Goal: Information Seeking & Learning: Learn about a topic

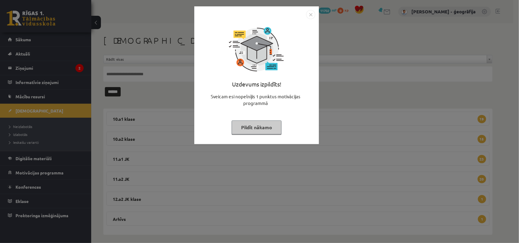
click at [264, 122] on button "Pildīt nākamo" at bounding box center [256, 128] width 50 height 14
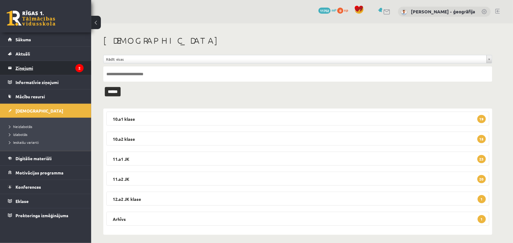
click at [17, 65] on legend "Ziņojumi 2" at bounding box center [49, 68] width 68 height 14
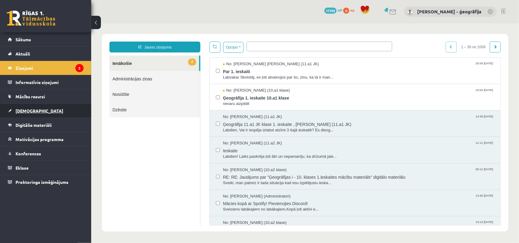
click at [20, 111] on span "[DEMOGRAPHIC_DATA]" at bounding box center [39, 110] width 48 height 5
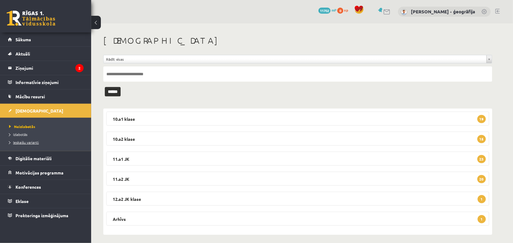
click at [19, 145] on link "Ieskaišu varianti" at bounding box center [47, 142] width 76 height 5
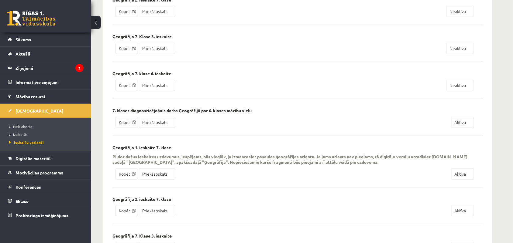
scroll to position [728, 0]
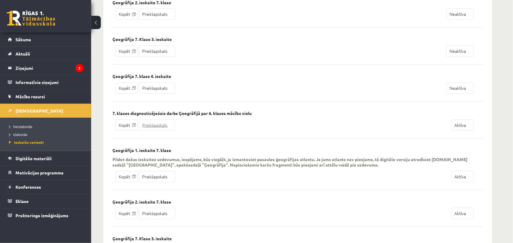
click at [156, 131] on link "Priekšapskats" at bounding box center [157, 125] width 36 height 11
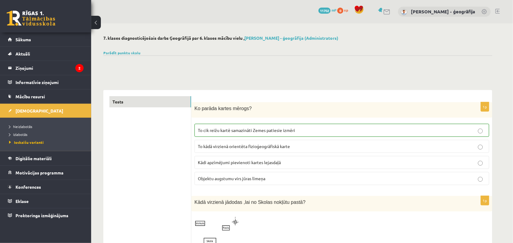
click at [196, 106] on span "Ko parāda kartes mērogs?" at bounding box center [222, 108] width 57 height 5
drag, startPoint x: 246, startPoint y: 108, endPoint x: 194, endPoint y: 104, distance: 51.8
click at [194, 104] on div "Ko parāda kartes mērogs?" at bounding box center [341, 109] width 301 height 15
copy span "Ko parāda kartes mērogs?"
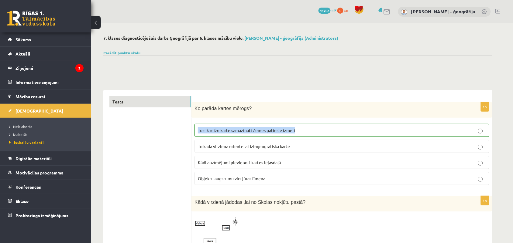
drag, startPoint x: 296, startPoint y: 131, endPoint x: 193, endPoint y: 131, distance: 102.7
click at [193, 131] on div "1p Ko parāda kartes mērogs? To cik reižu kartē samazināti Zemes patiesie izmēri…" at bounding box center [341, 146] width 301 height 88
copy span "To cik reižu kartē samazināti Zemes patiesie izmēri"
drag, startPoint x: 296, startPoint y: 143, endPoint x: 182, endPoint y: 151, distance: 114.1
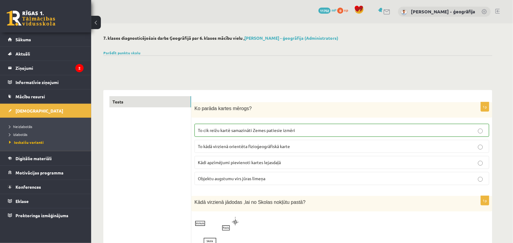
click at [204, 154] on fieldset "To cik reižu kartē samazināti Zemes patiesie izmēri To kādā virzienā orientēta …" at bounding box center [341, 154] width 295 height 66
drag, startPoint x: 293, startPoint y: 147, endPoint x: 197, endPoint y: 146, distance: 96.3
click at [197, 146] on label "To kādā virzienā orientēta fizioģeogrāfiskā karte" at bounding box center [341, 146] width 295 height 13
copy span "To kādā virzienā orientēta fizioģeogrāfiskā karte"
drag, startPoint x: 282, startPoint y: 160, endPoint x: 197, endPoint y: 160, distance: 84.1
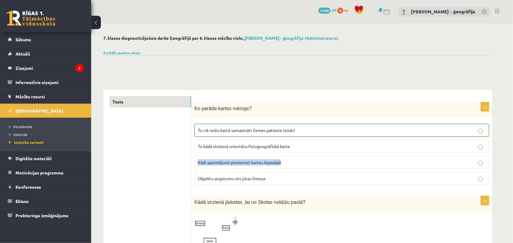
click at [197, 160] on label "Kādi apzīmējumi pievienoti kartes lejasdaļā" at bounding box center [341, 162] width 295 height 13
copy span "Kādi apzīmējumi pievienoti kartes lejasdaļā"
drag, startPoint x: 266, startPoint y: 179, endPoint x: 197, endPoint y: 174, distance: 70.0
click at [197, 174] on label "Objektu augstumu virs jūras līmeņa" at bounding box center [341, 178] width 295 height 13
copy span "Objektu augstumu virs jūras līmeņa"
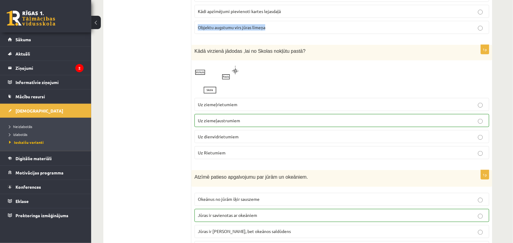
scroll to position [152, 0]
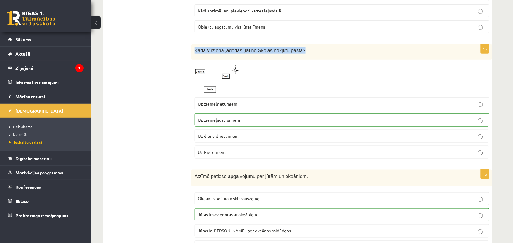
drag, startPoint x: 297, startPoint y: 51, endPoint x: 195, endPoint y: 53, distance: 102.1
click at [195, 53] on p "Kādā virzienā jādodas ,lai no Skolas nokļūtu pastā?" at bounding box center [326, 50] width 264 height 6
copy span "Kādā virzienā jādodas ,lai no Skolas nokļūtu pastā?"
click at [223, 82] on img at bounding box center [217, 79] width 46 height 32
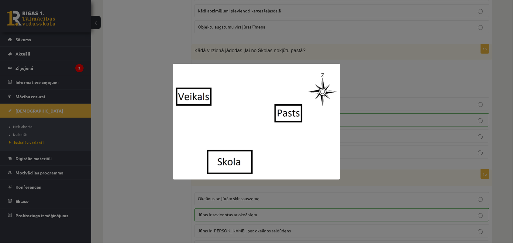
click at [139, 56] on div at bounding box center [256, 121] width 513 height 243
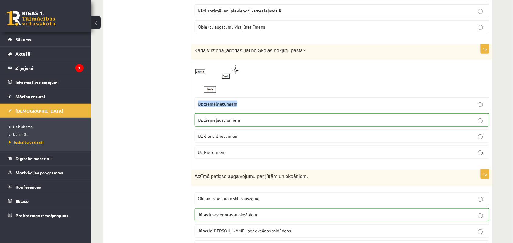
drag, startPoint x: 238, startPoint y: 105, endPoint x: 193, endPoint y: 102, distance: 44.4
click at [193, 102] on div "1p Kādā virzienā jādodas ,lai no Skolas nokļūtu pastā? Uz ziemeļrietumiem Uz zi…" at bounding box center [341, 103] width 301 height 119
copy span "Uz ziemeļrietumiem"
drag, startPoint x: 241, startPoint y: 119, endPoint x: 195, endPoint y: 118, distance: 45.6
click at [195, 118] on label "Uz ziemeļaustrumiem" at bounding box center [341, 120] width 295 height 13
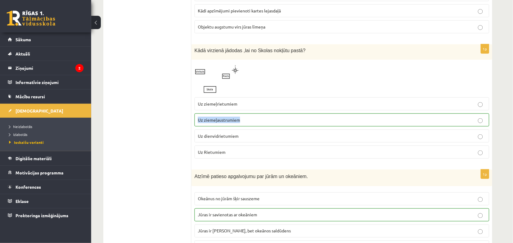
copy span "Uz ziemeļaustrumiem"
drag, startPoint x: 238, startPoint y: 134, endPoint x: 197, endPoint y: 135, distance: 41.9
click at [197, 135] on label "Uz dienvidrietumiem" at bounding box center [341, 136] width 295 height 13
copy span "Uz dienvidrietumiem"
drag, startPoint x: 229, startPoint y: 157, endPoint x: 187, endPoint y: 153, distance: 41.5
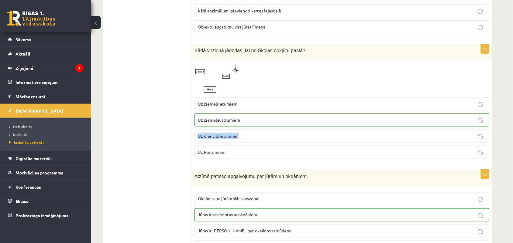
click at [221, 154] on span "Uz Rietumiem" at bounding box center [212, 151] width 28 height 5
drag, startPoint x: 228, startPoint y: 156, endPoint x: 196, endPoint y: 152, distance: 32.7
click at [196, 152] on label "Uz Rietumiem" at bounding box center [341, 152] width 295 height 13
copy span "Uz Rietumiem"
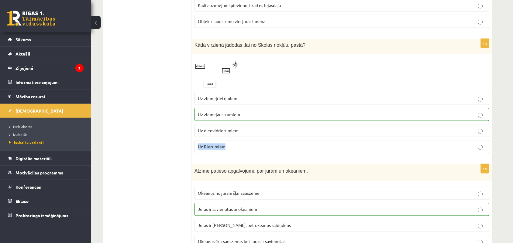
scroll to position [228, 0]
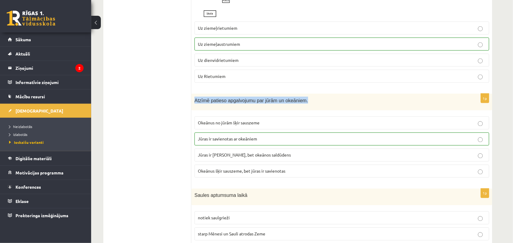
drag, startPoint x: 306, startPoint y: 100, endPoint x: 195, endPoint y: 99, distance: 110.6
click at [195, 99] on p "Atzīmē patieso apgalvojumu par jūrām un okeāniem." at bounding box center [326, 100] width 264 height 7
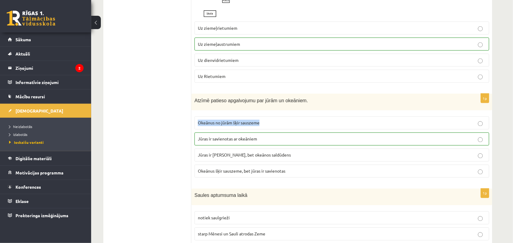
drag, startPoint x: 269, startPoint y: 122, endPoint x: 196, endPoint y: 123, distance: 73.2
click at [196, 123] on label "Okeānus no jūrām šķir sauszeme" at bounding box center [341, 123] width 295 height 13
drag, startPoint x: 259, startPoint y: 142, endPoint x: 196, endPoint y: 144, distance: 62.9
click at [196, 144] on label "Jūras ir savienotas ar okeāniem" at bounding box center [341, 139] width 295 height 13
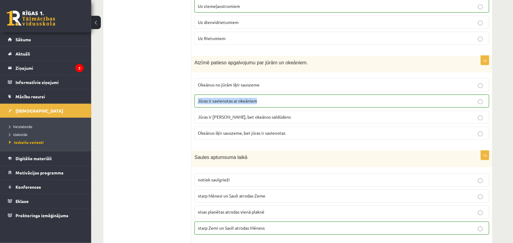
scroll to position [304, 0]
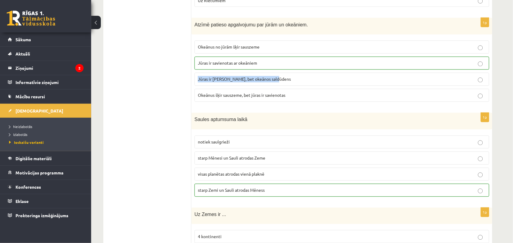
drag, startPoint x: 277, startPoint y: 79, endPoint x: 195, endPoint y: 77, distance: 81.8
click at [195, 77] on label "Jūras ir [PERSON_NAME], bet okeānos saldūdens" at bounding box center [341, 79] width 295 height 13
drag, startPoint x: 290, startPoint y: 96, endPoint x: 190, endPoint y: 88, distance: 100.6
click at [198, 102] on label "Okeānus šķir sauszeme, bet jūras ir savienotas" at bounding box center [341, 95] width 295 height 13
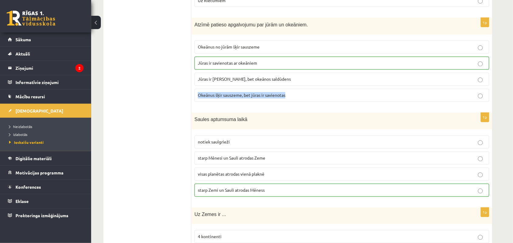
drag, startPoint x: 197, startPoint y: 98, endPoint x: 289, endPoint y: 102, distance: 92.7
click at [289, 102] on label "Okeānus šķir sauszeme, bet jūras ir savienotas" at bounding box center [341, 95] width 295 height 13
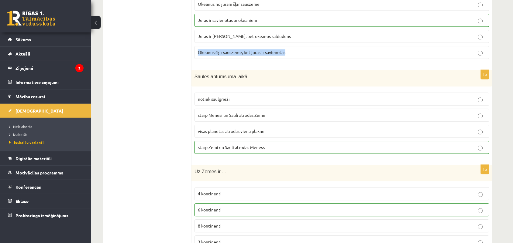
scroll to position [380, 0]
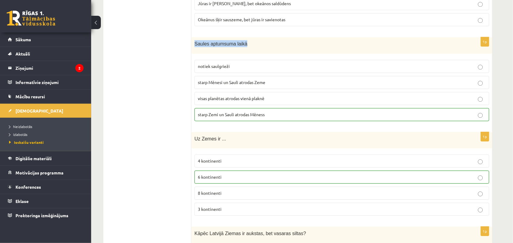
drag, startPoint x: 244, startPoint y: 46, endPoint x: 194, endPoint y: 50, distance: 50.4
click at [194, 50] on div "Saules aptumsuma laikā" at bounding box center [341, 45] width 301 height 17
drag, startPoint x: 245, startPoint y: 66, endPoint x: 198, endPoint y: 67, distance: 47.4
click at [198, 67] on p "notiek saulgrieži" at bounding box center [342, 66] width 288 height 6
drag, startPoint x: 274, startPoint y: 83, endPoint x: 197, endPoint y: 85, distance: 76.9
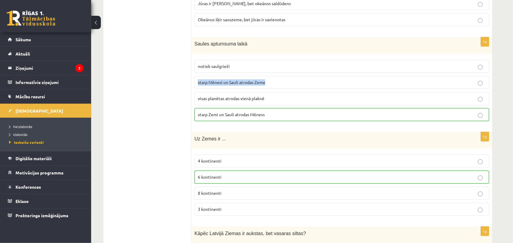
click at [197, 85] on label "starp Mēnesi un Sauli atrodas Zeme" at bounding box center [341, 82] width 295 height 13
drag, startPoint x: 269, startPoint y: 99, endPoint x: 197, endPoint y: 99, distance: 72.3
click at [197, 99] on label "visas planētas atrodas vienā plaknē" at bounding box center [341, 98] width 295 height 13
drag, startPoint x: 270, startPoint y: 117, endPoint x: 191, endPoint y: 118, distance: 79.0
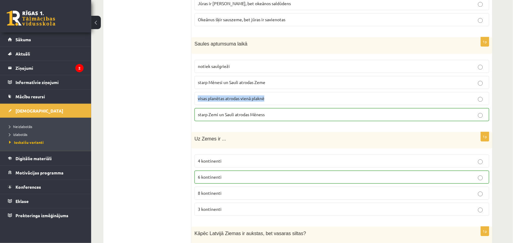
click at [270, 126] on div "1p Saules aptumsuma laikā notiek [GEOGRAPHIC_DATA] starp Mēnesi un Sauli atroda…" at bounding box center [341, 81] width 301 height 89
drag, startPoint x: 271, startPoint y: 115, endPoint x: 194, endPoint y: 115, distance: 76.9
click at [194, 115] on label "starp Zemi un Sauli atrodas Mēness" at bounding box center [341, 114] width 295 height 13
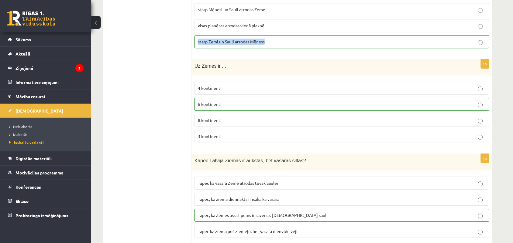
scroll to position [456, 0]
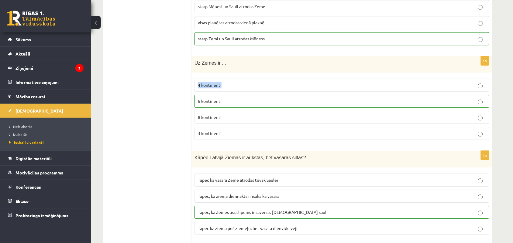
drag, startPoint x: 229, startPoint y: 90, endPoint x: 194, endPoint y: 88, distance: 35.0
click at [194, 88] on label "4 kontinenti" at bounding box center [341, 85] width 295 height 13
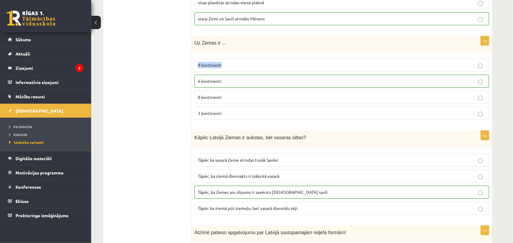
scroll to position [494, 0]
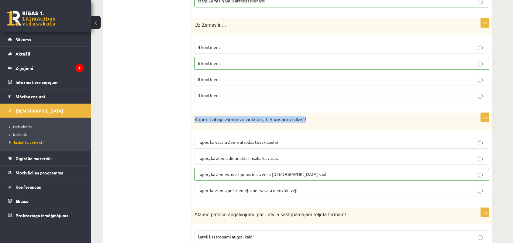
drag, startPoint x: 298, startPoint y: 121, endPoint x: 192, endPoint y: 119, distance: 105.7
click at [192, 119] on div "Kāpēc Latvijā Ziemas ir aukstas, bet vasaras siltas?" at bounding box center [341, 121] width 301 height 17
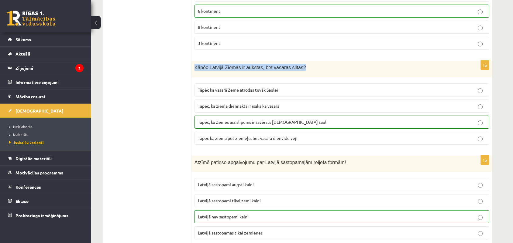
scroll to position [570, 0]
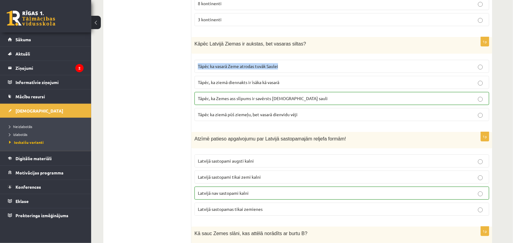
drag, startPoint x: 286, startPoint y: 69, endPoint x: 197, endPoint y: 71, distance: 88.4
click at [197, 71] on label "Tāpēc ka vasarā Zeme atrodas tuvāk Saulei" at bounding box center [341, 66] width 295 height 13
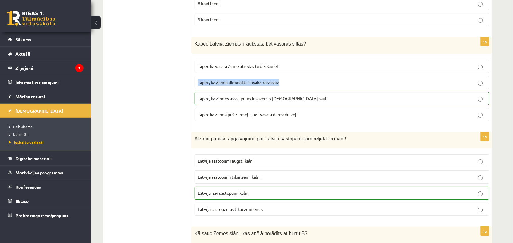
drag, startPoint x: 283, startPoint y: 85, endPoint x: 198, endPoint y: 86, distance: 85.1
click at [198, 86] on p "Tāpēc, ka ziemā diennakts ir īsāka kā vasarā" at bounding box center [342, 82] width 288 height 6
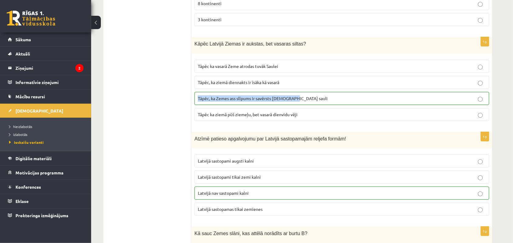
drag, startPoint x: 296, startPoint y: 100, endPoint x: 194, endPoint y: 102, distance: 101.8
click at [194, 102] on div "1p Kāpēc Latvijā Ziemas ir aukstas, bet vasaras siltas? Tāpēc ka vasarā Zeme at…" at bounding box center [341, 81] width 301 height 89
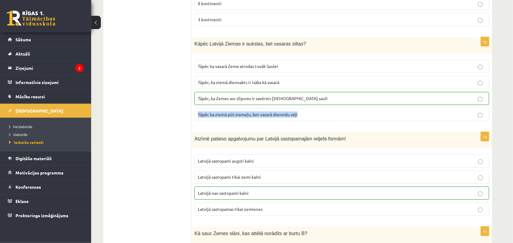
drag, startPoint x: 298, startPoint y: 117, endPoint x: 198, endPoint y: 115, distance: 100.3
click at [198, 115] on p "Tāpēc ka ziemā pūš ziemeļu, bet vasarā dienvidu vēji" at bounding box center [342, 114] width 288 height 6
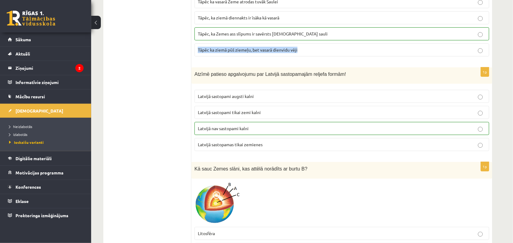
scroll to position [646, 0]
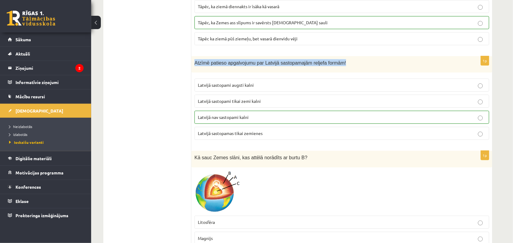
drag, startPoint x: 334, startPoint y: 66, endPoint x: 195, endPoint y: 71, distance: 139.2
click at [195, 71] on div "Atzīmē patieso apgalvojumu par Latvijā sastopamajām reljefa formām!" at bounding box center [341, 64] width 301 height 17
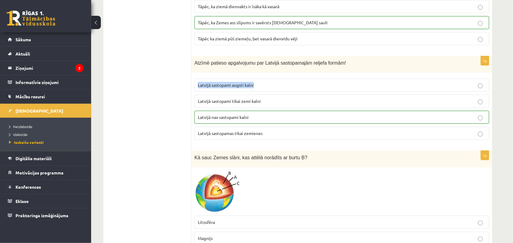
drag, startPoint x: 259, startPoint y: 90, endPoint x: 197, endPoint y: 91, distance: 61.4
click at [197, 91] on label "Latvijā sastopami augsti kalni" at bounding box center [341, 85] width 295 height 13
drag, startPoint x: 263, startPoint y: 104, endPoint x: 195, endPoint y: 105, distance: 67.4
click at [195, 105] on label "Latvijā sastopami tikai zemi kalni" at bounding box center [341, 101] width 295 height 13
drag, startPoint x: 255, startPoint y: 121, endPoint x: 197, endPoint y: 119, distance: 58.3
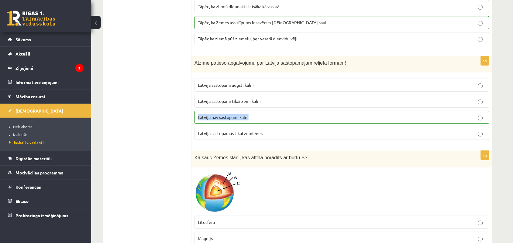
click at [197, 119] on label "Latvijā nav sastopami kalni" at bounding box center [341, 117] width 295 height 13
drag, startPoint x: 266, startPoint y: 137, endPoint x: 196, endPoint y: 136, distance: 69.9
click at [196, 136] on label "Latvijā sastopamas tikai zemienes" at bounding box center [341, 133] width 295 height 13
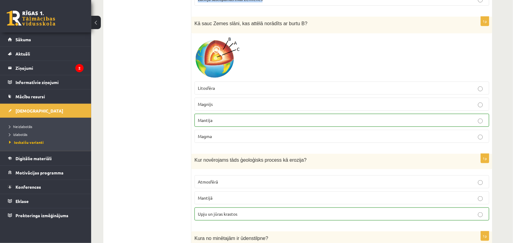
scroll to position [797, 0]
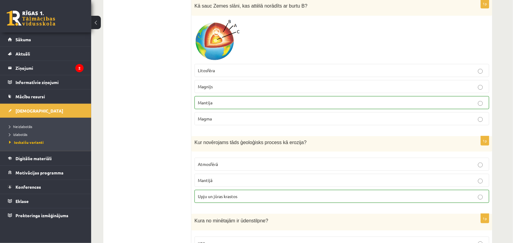
drag, startPoint x: 299, startPoint y: 12, endPoint x: 190, endPoint y: 15, distance: 108.2
click at [266, 55] on div at bounding box center [341, 40] width 295 height 42
drag, startPoint x: 297, startPoint y: 11, endPoint x: 195, endPoint y: 12, distance: 102.4
click at [195, 9] on p "Kā sauc Zemes slāni, kas attēlā norādīts ar burtu B?" at bounding box center [326, 5] width 264 height 7
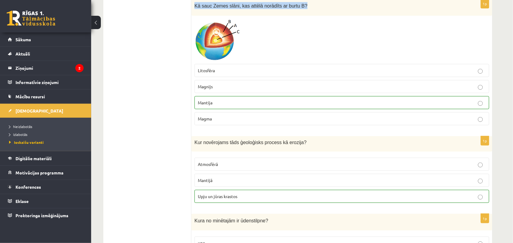
click at [215, 46] on img at bounding box center [217, 40] width 46 height 42
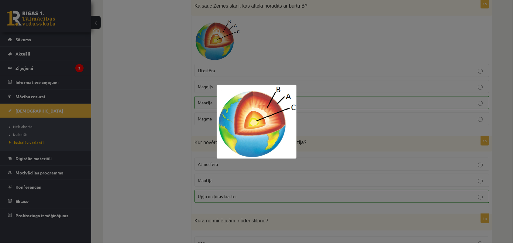
click at [175, 82] on div at bounding box center [256, 121] width 513 height 243
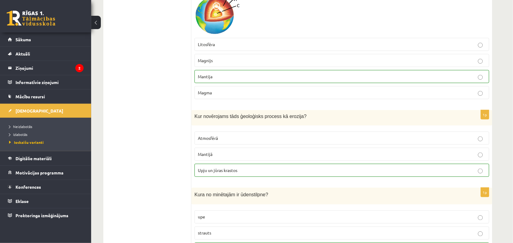
scroll to position [873, 0]
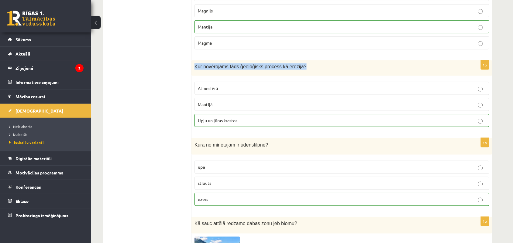
drag, startPoint x: 298, startPoint y: 69, endPoint x: 194, endPoint y: 72, distance: 103.6
click at [194, 70] on p "Kur novērojams tāds ģeoloģisks process kā erozija?" at bounding box center [326, 66] width 264 height 6
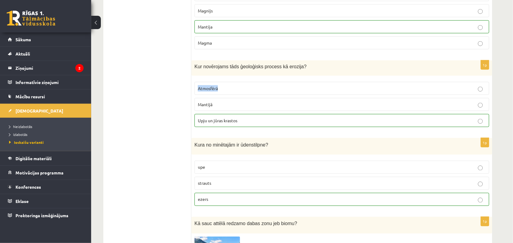
drag, startPoint x: 223, startPoint y: 97, endPoint x: 198, endPoint y: 93, distance: 24.9
click at [198, 93] on label "Atmosfērā" at bounding box center [341, 88] width 295 height 13
drag, startPoint x: 227, startPoint y: 110, endPoint x: 191, endPoint y: 110, distance: 35.8
click at [191, 110] on div "1p Kur novērojams tāds ģeoloģisks process kā erozija? Atmosfērā [GEOGRAPHIC_DAT…" at bounding box center [341, 96] width 301 height 72
drag, startPoint x: 244, startPoint y: 126, endPoint x: 196, endPoint y: 126, distance: 47.7
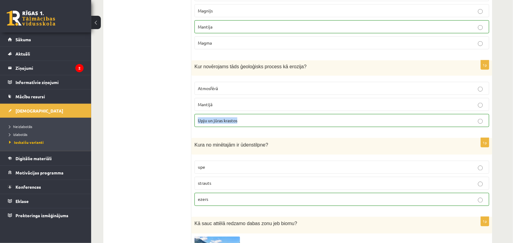
click at [196, 126] on label "Upju un jūras krastos" at bounding box center [341, 120] width 295 height 13
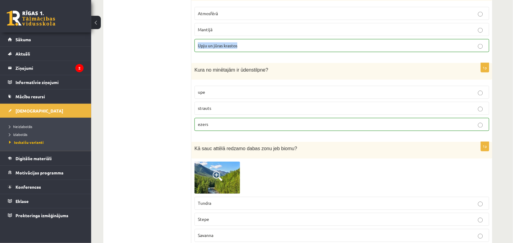
scroll to position [949, 0]
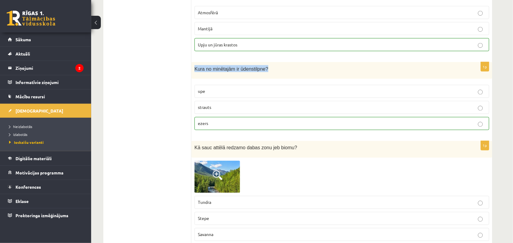
drag, startPoint x: 266, startPoint y: 73, endPoint x: 195, endPoint y: 75, distance: 70.8
click at [195, 72] on p "Kura no minētajām ir ūdenstilpne?" at bounding box center [326, 68] width 264 height 7
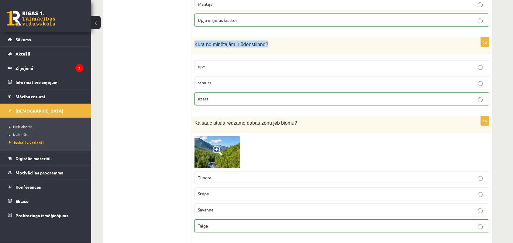
scroll to position [987, 0]
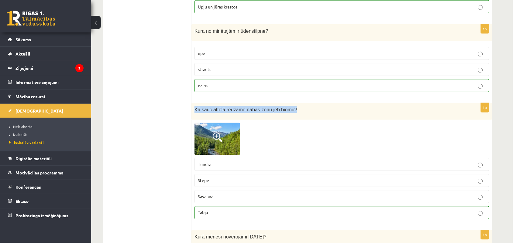
drag, startPoint x: 289, startPoint y: 115, endPoint x: 194, endPoint y: 115, distance: 95.4
click at [194, 115] on div "Kā sauc attēlā redzamo dabas zonu jeb biomu?" at bounding box center [341, 111] width 301 height 17
click at [224, 135] on img at bounding box center [217, 139] width 46 height 33
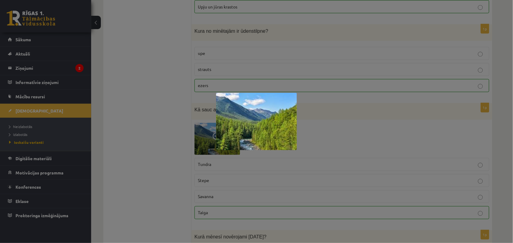
click at [145, 149] on div at bounding box center [256, 121] width 513 height 243
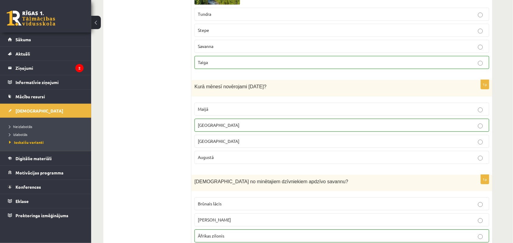
scroll to position [1139, 0]
drag, startPoint x: 280, startPoint y: 91, endPoint x: 194, endPoint y: 92, distance: 86.6
click at [194, 92] on div "Kurā mēnesī novērojami [DATE]?" at bounding box center [341, 87] width 301 height 17
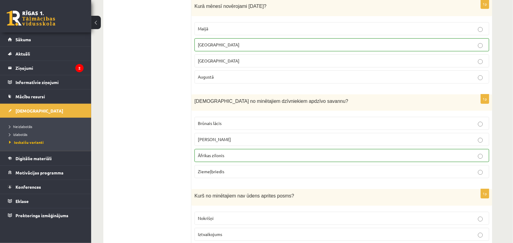
scroll to position [1253, 0]
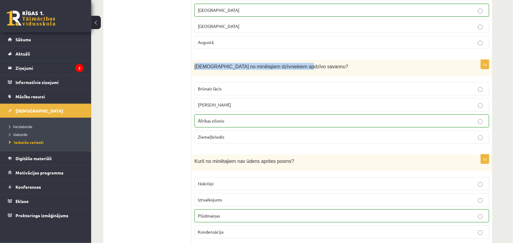
drag, startPoint x: 195, startPoint y: 72, endPoint x: 298, endPoint y: 81, distance: 104.0
click at [298, 77] on div "[DEMOGRAPHIC_DATA] no minētajiem dzīvniekiem apdzīvo savannu?" at bounding box center [341, 68] width 301 height 17
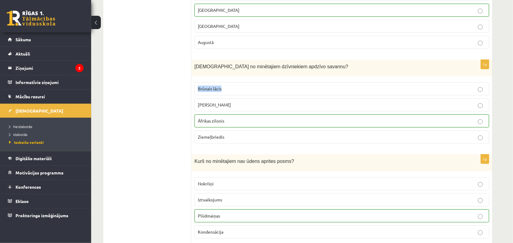
drag, startPoint x: 224, startPoint y: 94, endPoint x: 198, endPoint y: 94, distance: 26.4
click at [198, 92] on p "Brūnais lācis" at bounding box center [342, 89] width 288 height 6
drag, startPoint x: 218, startPoint y: 112, endPoint x: 197, endPoint y: 113, distance: 20.1
click at [197, 111] on label "[PERSON_NAME]" at bounding box center [341, 104] width 295 height 13
drag, startPoint x: 231, startPoint y: 127, endPoint x: 197, endPoint y: 128, distance: 34.0
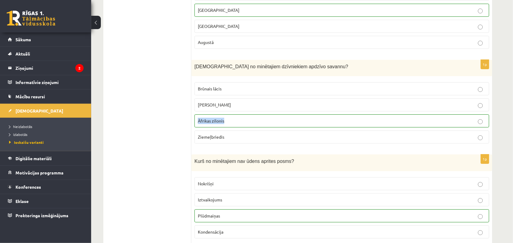
click at [197, 128] on label "Āfrikas zilonis" at bounding box center [341, 121] width 295 height 13
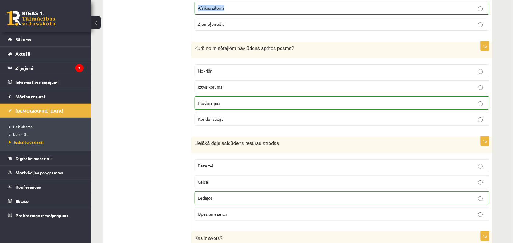
scroll to position [1367, 0]
drag, startPoint x: 289, startPoint y: 56, endPoint x: 192, endPoint y: 55, distance: 97.5
click at [192, 55] on div "Kurš no minētajiem nav ūdens aprites posms?" at bounding box center [341, 49] width 301 height 17
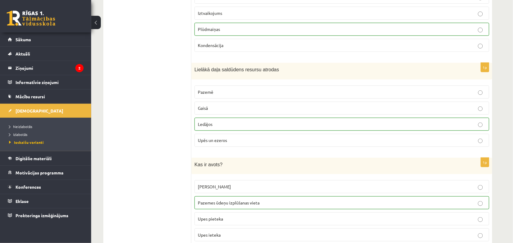
scroll to position [1443, 0]
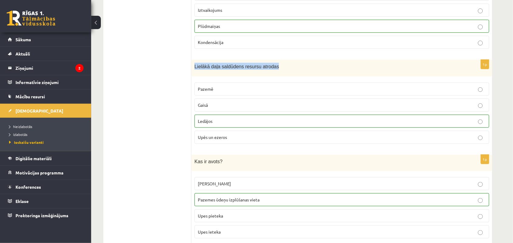
drag, startPoint x: 272, startPoint y: 74, endPoint x: 194, endPoint y: 81, distance: 79.3
click at [194, 77] on div "Lielākā daļa saldūdens resursu atrodas" at bounding box center [341, 68] width 301 height 17
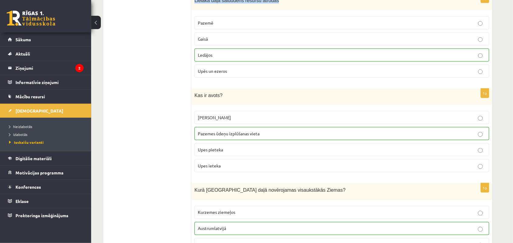
scroll to position [1519, 0]
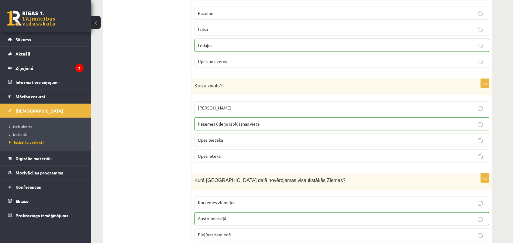
drag, startPoint x: 220, startPoint y: 96, endPoint x: 194, endPoint y: 91, distance: 25.6
click at [194, 88] on span "Kas ir avots?" at bounding box center [208, 85] width 28 height 5
drag, startPoint x: 218, startPoint y: 116, endPoint x: 195, endPoint y: 115, distance: 22.8
click at [195, 115] on label "[PERSON_NAME]" at bounding box center [341, 107] width 295 height 13
drag, startPoint x: 261, startPoint y: 131, endPoint x: 193, endPoint y: 137, distance: 68.0
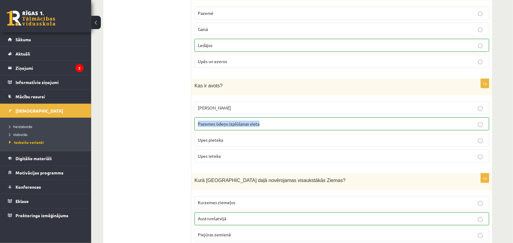
click at [193, 137] on div "1p Kas ir avots? [PERSON_NAME] Pazemes ūdeņu izplūšanas vieta Upes pieteka Upes…" at bounding box center [341, 123] width 301 height 89
drag, startPoint x: 231, startPoint y: 150, endPoint x: 194, endPoint y: 150, distance: 36.8
click at [194, 147] on label "Upes pieteka" at bounding box center [341, 140] width 295 height 13
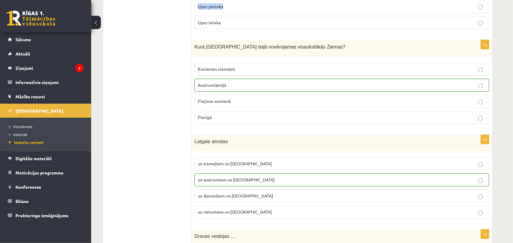
scroll to position [1671, 0]
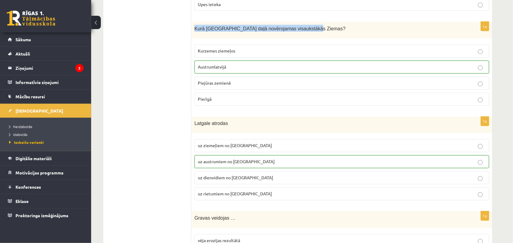
drag, startPoint x: 194, startPoint y: 37, endPoint x: 305, endPoint y: 39, distance: 110.3
click at [305, 32] on p "Kurā [GEOGRAPHIC_DATA] daļā novērojamas visaukstākās Ziemas?" at bounding box center [326, 28] width 264 height 7
drag, startPoint x: 238, startPoint y: 58, endPoint x: 198, endPoint y: 61, distance: 39.9
click at [198, 54] on p "Kurzemes ziemeļos" at bounding box center [342, 51] width 288 height 6
drag, startPoint x: 238, startPoint y: 75, endPoint x: 198, endPoint y: 76, distance: 39.5
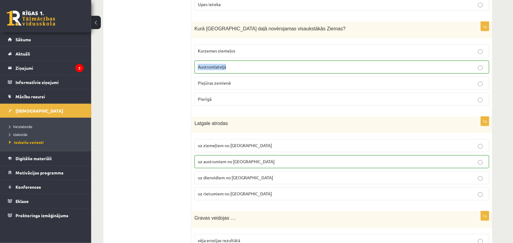
click at [198, 70] on p "Austrumlatvijā" at bounding box center [342, 67] width 288 height 6
drag, startPoint x: 233, startPoint y: 92, endPoint x: 198, endPoint y: 91, distance: 35.2
click at [198, 87] on p "Piejūras zemienē" at bounding box center [342, 83] width 288 height 6
drag, startPoint x: 227, startPoint y: 108, endPoint x: 197, endPoint y: 107, distance: 29.8
click at [197, 106] on label "Pierīgā" at bounding box center [341, 99] width 295 height 13
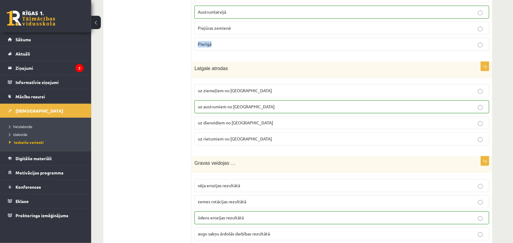
scroll to position [1747, 0]
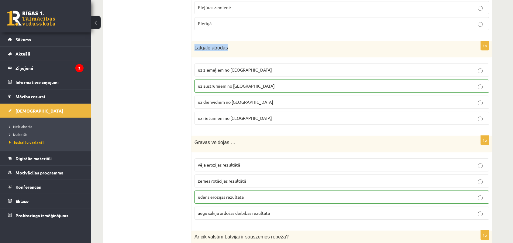
drag, startPoint x: 225, startPoint y: 59, endPoint x: 195, endPoint y: 59, distance: 29.8
click at [195, 51] on p "Latgale atrodas" at bounding box center [326, 47] width 264 height 7
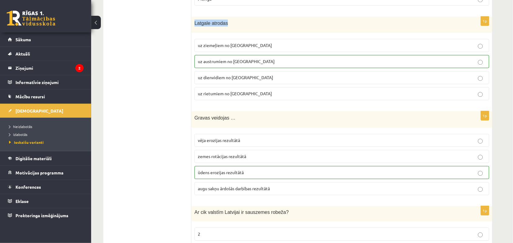
scroll to position [1785, 0]
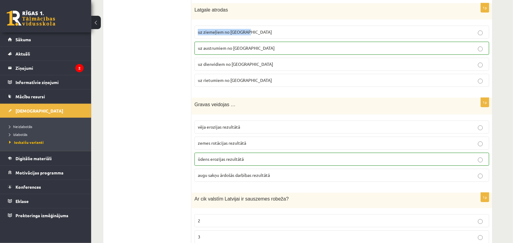
drag, startPoint x: 250, startPoint y: 43, endPoint x: 196, endPoint y: 43, distance: 53.8
click at [196, 39] on label "uz ziemeļiem no [GEOGRAPHIC_DATA]" at bounding box center [341, 32] width 295 height 13
drag, startPoint x: 254, startPoint y: 58, endPoint x: 197, endPoint y: 59, distance: 56.8
click at [197, 55] on label "uz austrumiem no [GEOGRAPHIC_DATA]" at bounding box center [341, 48] width 295 height 13
drag, startPoint x: 250, startPoint y: 75, endPoint x: 192, endPoint y: 77, distance: 57.7
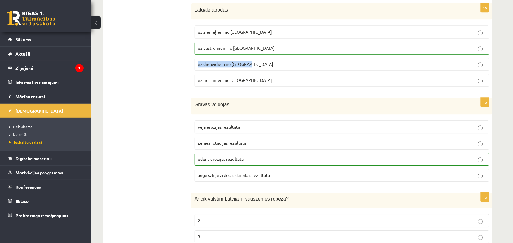
click at [192, 77] on div "1p Latgale atrodas uz ziemeļiem no [GEOGRAPHIC_DATA] uz austrumiem no [GEOGRAPH…" at bounding box center [341, 47] width 301 height 89
drag, startPoint x: 252, startPoint y: 89, endPoint x: 196, endPoint y: 87, distance: 56.5
click at [196, 87] on label "uz rietumiem no [GEOGRAPHIC_DATA]" at bounding box center [341, 80] width 295 height 13
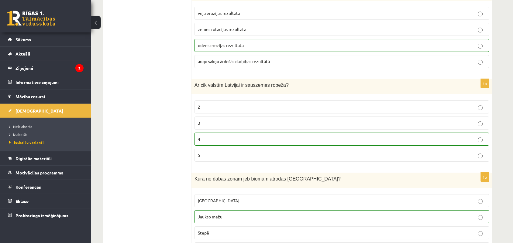
scroll to position [1861, 0]
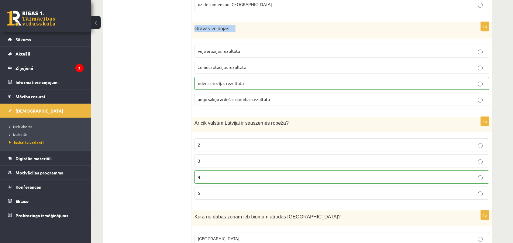
drag, startPoint x: 231, startPoint y: 40, endPoint x: 192, endPoint y: 39, distance: 38.9
click at [192, 39] on div "Gravas veidojas …" at bounding box center [341, 30] width 301 height 17
drag, startPoint x: 245, startPoint y: 58, endPoint x: 198, endPoint y: 58, distance: 47.7
click at [198, 54] on p "vēja erozijas rezultātā" at bounding box center [342, 51] width 288 height 6
drag, startPoint x: 247, startPoint y: 77, endPoint x: 197, endPoint y: 77, distance: 49.5
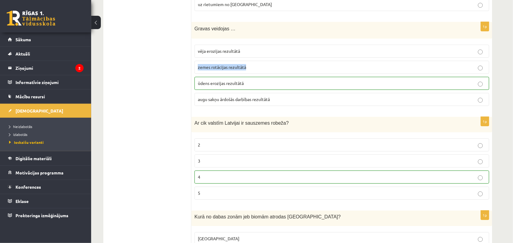
click at [197, 74] on label "zemes rotācijas rezultātā" at bounding box center [341, 67] width 295 height 13
drag, startPoint x: 272, startPoint y: 108, endPoint x: 197, endPoint y: 108, distance: 75.9
click at [197, 106] on label "augu sakņu ārdošās darbības rezultātā" at bounding box center [341, 99] width 295 height 13
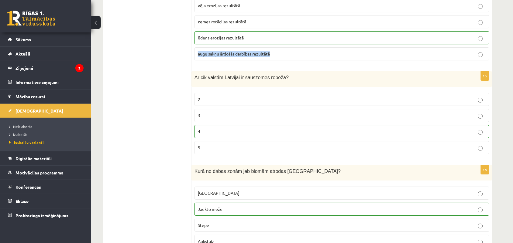
scroll to position [1937, 0]
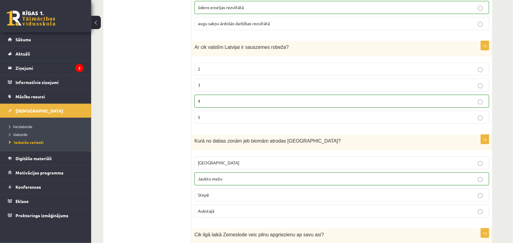
drag, startPoint x: 279, startPoint y: 57, endPoint x: 194, endPoint y: 56, distance: 85.4
click at [194, 56] on div "Ar cik valstīm Latvijai ir sauszemes robeža?" at bounding box center [341, 48] width 301 height 15
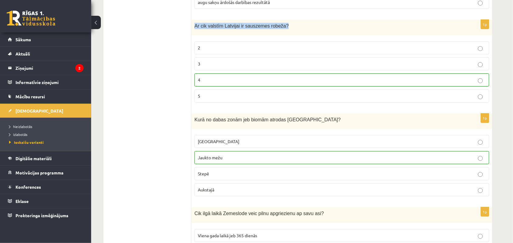
scroll to position [2050, 0]
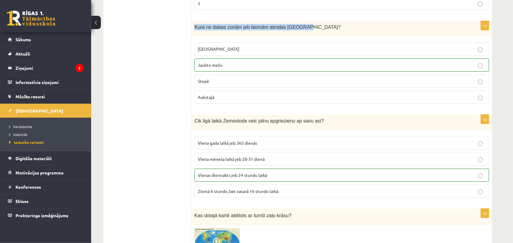
drag, startPoint x: 296, startPoint y: 39, endPoint x: 195, endPoint y: 39, distance: 101.5
click at [195, 30] on p "Kurā no dabas zonām jeb biomām atrodas [GEOGRAPHIC_DATA]?" at bounding box center [326, 27] width 264 height 6
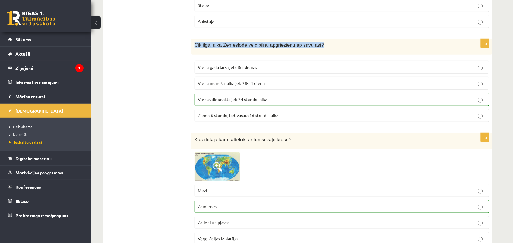
drag, startPoint x: 311, startPoint y: 53, endPoint x: 194, endPoint y: 65, distance: 117.6
click at [194, 54] on div "Cik ilgā laikā Zemeslode veic pilnu apgriezienu ap savu asi?" at bounding box center [341, 46] width 301 height 15
drag, startPoint x: 260, startPoint y: 81, endPoint x: 190, endPoint y: 81, distance: 69.9
click at [267, 70] on p "Viena gada laikā jeb 365 dienās" at bounding box center [342, 67] width 288 height 6
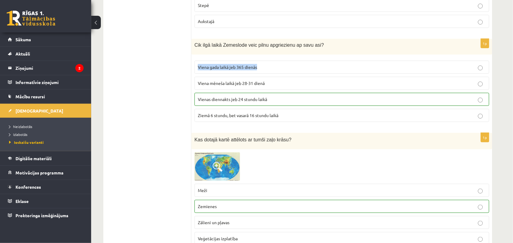
drag, startPoint x: 265, startPoint y: 80, endPoint x: 199, endPoint y: 79, distance: 65.9
click at [199, 70] on p "Viena gada laikā jeb 365 dienās" at bounding box center [342, 67] width 288 height 6
drag, startPoint x: 267, startPoint y: 96, endPoint x: 198, endPoint y: 100, distance: 69.7
click at [198, 90] on label "Viena mēneša laikā jeb 28-31 dienā" at bounding box center [341, 83] width 295 height 13
drag, startPoint x: 268, startPoint y: 111, endPoint x: 191, endPoint y: 113, distance: 76.3
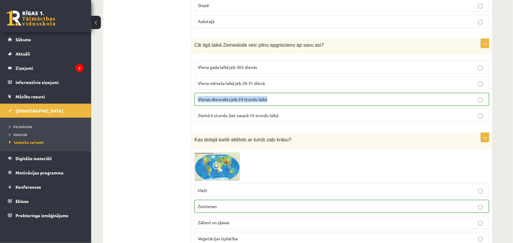
click at [191, 113] on div "1p Cik ilgā laikā Zemeslode veic pilnu apgriezienu ap savu asi? Viena gada laik…" at bounding box center [341, 83] width 301 height 88
drag, startPoint x: 279, startPoint y: 128, endPoint x: 197, endPoint y: 129, distance: 82.9
click at [197, 122] on label "Ziemā 6 stundu, bet vasarā 16 stundu laikā" at bounding box center [341, 115] width 295 height 13
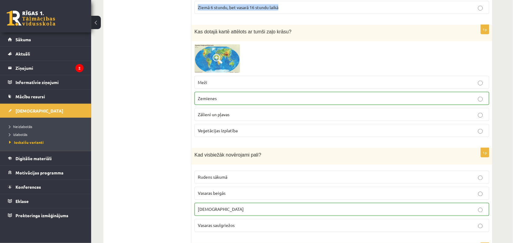
scroll to position [2240, 0]
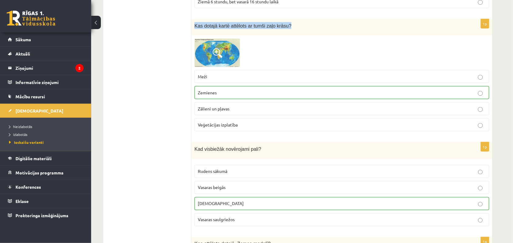
drag, startPoint x: 285, startPoint y: 38, endPoint x: 195, endPoint y: 39, distance: 90.2
click at [195, 29] on p "Kas dotajā kartē attēlots ar tumši zaļo krāsu?" at bounding box center [326, 25] width 264 height 7
click at [225, 67] on img at bounding box center [217, 53] width 46 height 29
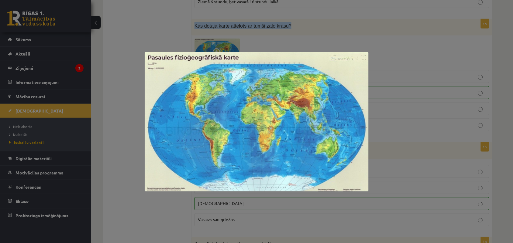
click at [215, 122] on img at bounding box center [257, 122] width 224 height 140
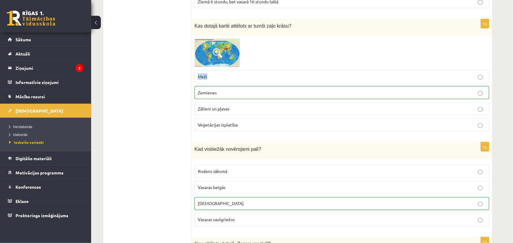
drag, startPoint x: 213, startPoint y: 91, endPoint x: 198, endPoint y: 90, distance: 14.9
click at [198, 80] on p "Meži" at bounding box center [342, 77] width 288 height 6
drag, startPoint x: 241, startPoint y: 118, endPoint x: 198, endPoint y: 119, distance: 42.2
click at [198, 112] on p "Zālieni un pļavas" at bounding box center [342, 109] width 288 height 6
drag, startPoint x: 238, startPoint y: 136, endPoint x: 197, endPoint y: 140, distance: 41.2
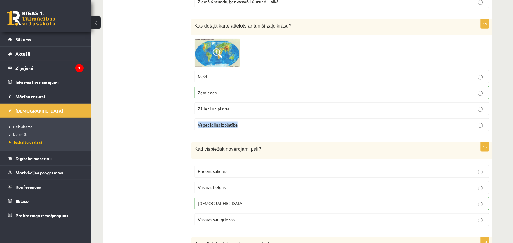
click at [197, 132] on label "Veģetācijas izplatība" at bounding box center [341, 124] width 295 height 13
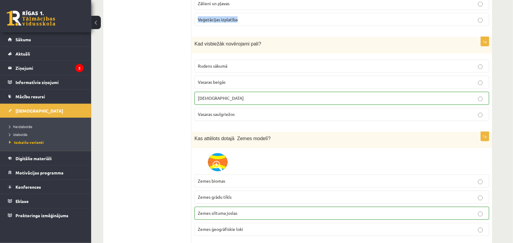
scroll to position [2354, 0]
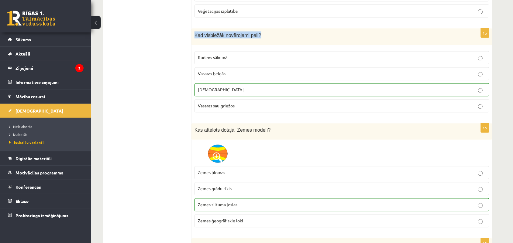
drag, startPoint x: 194, startPoint y: 48, endPoint x: 257, endPoint y: 52, distance: 62.4
click at [257, 45] on div "Kad visbiežāk novērojami pali?" at bounding box center [341, 37] width 301 height 17
drag, startPoint x: 231, startPoint y: 69, endPoint x: 199, endPoint y: 69, distance: 31.9
click at [199, 61] on p "Rudens sākumā" at bounding box center [342, 58] width 288 height 6
drag, startPoint x: 230, startPoint y: 85, endPoint x: 197, endPoint y: 86, distance: 32.8
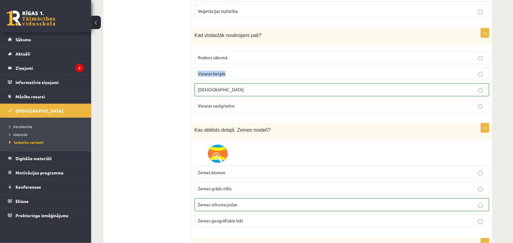
click at [197, 81] on label "Vasaras beigās" at bounding box center [341, 73] width 295 height 13
drag, startPoint x: 237, startPoint y: 118, endPoint x: 197, endPoint y: 122, distance: 40.6
click at [197, 113] on label "Vasaras saulgriežos" at bounding box center [341, 106] width 295 height 13
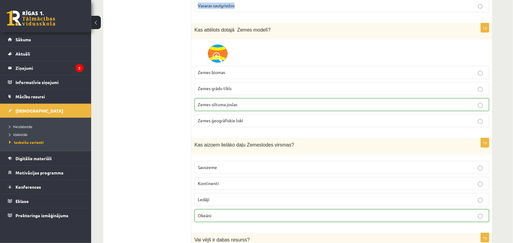
scroll to position [2468, 0]
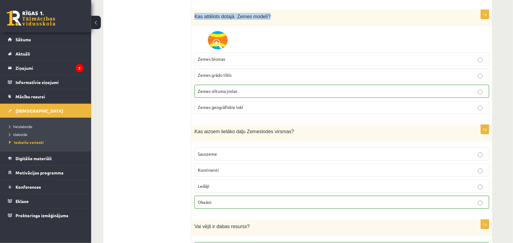
drag, startPoint x: 264, startPoint y: 29, endPoint x: 194, endPoint y: 29, distance: 70.5
click at [194, 26] on div "Kas attēlots dotajā Zemes modelī?" at bounding box center [341, 18] width 301 height 17
click at [217, 49] on span at bounding box center [218, 44] width 10 height 10
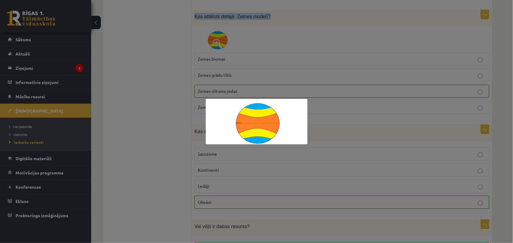
click at [224, 116] on img at bounding box center [257, 122] width 102 height 46
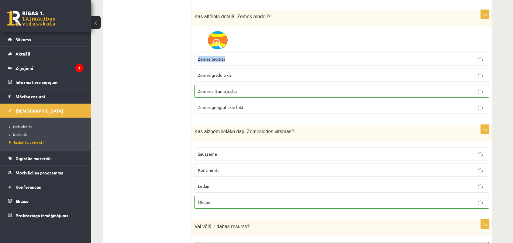
drag, startPoint x: 227, startPoint y: 72, endPoint x: 198, endPoint y: 72, distance: 29.2
click at [198, 62] on p "Zemes biomas" at bounding box center [342, 59] width 288 height 6
drag, startPoint x: 232, startPoint y: 87, endPoint x: 189, endPoint y: 87, distance: 42.5
click at [234, 78] on p "Zemes grādu tīkls" at bounding box center [342, 75] width 288 height 6
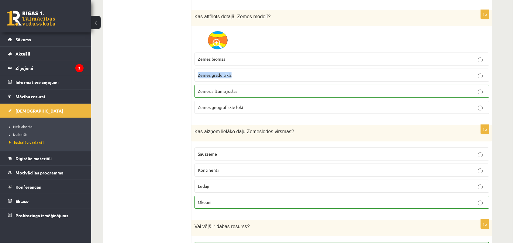
drag, startPoint x: 234, startPoint y: 89, endPoint x: 199, endPoint y: 88, distance: 34.9
click at [199, 78] on p "Zemes grādu tīkls" at bounding box center [342, 75] width 288 height 6
drag, startPoint x: 244, startPoint y: 101, endPoint x: 198, endPoint y: 105, distance: 46.0
click at [198, 98] on label "Zemes siltuma joslas" at bounding box center [341, 91] width 295 height 13
drag, startPoint x: 245, startPoint y: 121, endPoint x: 198, endPoint y: 120, distance: 46.2
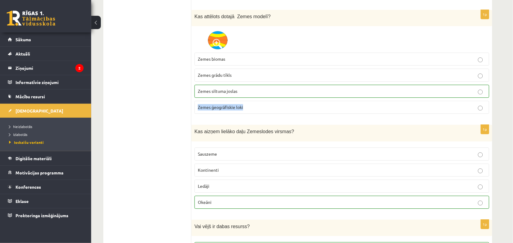
click at [198, 111] on p "Zemes ģeogrāfiskie loki" at bounding box center [342, 107] width 288 height 6
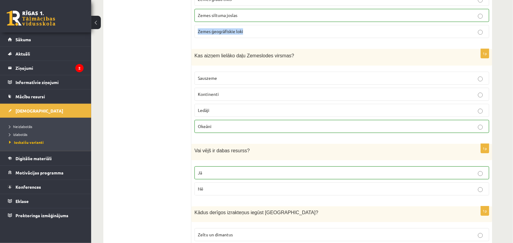
scroll to position [2582, 0]
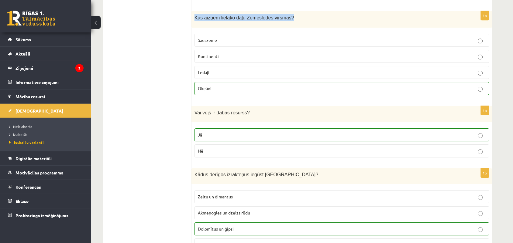
drag, startPoint x: 285, startPoint y: 33, endPoint x: 195, endPoint y: 36, distance: 90.3
click at [195, 28] on div "Kas aizņem lielāko daļu Zemeslodes virsmas?" at bounding box center [341, 19] width 301 height 17
drag, startPoint x: 225, startPoint y: 55, endPoint x: 197, endPoint y: 55, distance: 28.6
click at [197, 47] on label "Sauszeme" at bounding box center [341, 40] width 295 height 13
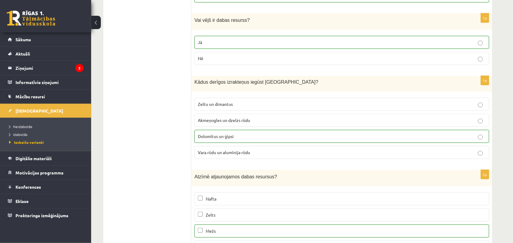
scroll to position [2696, 0]
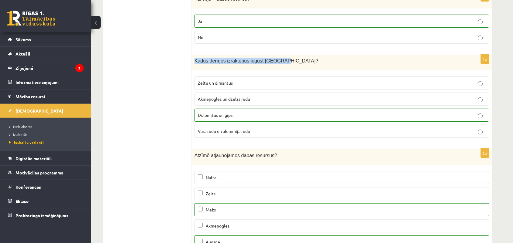
drag, startPoint x: 273, startPoint y: 74, endPoint x: 195, endPoint y: 76, distance: 78.1
click at [195, 64] on p "Kādus derīgos izrakteņus iegūst [GEOGRAPHIC_DATA]?" at bounding box center [326, 61] width 264 height 6
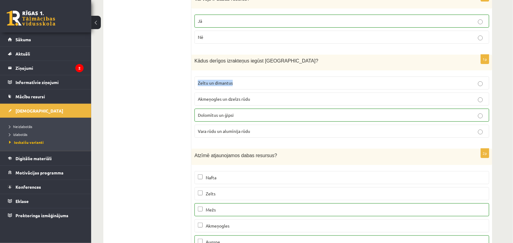
drag, startPoint x: 236, startPoint y: 95, endPoint x: 197, endPoint y: 99, distance: 39.4
click at [197, 90] on label "Zeltu un dimantus" at bounding box center [341, 83] width 295 height 13
drag, startPoint x: 252, startPoint y: 115, endPoint x: 197, endPoint y: 118, distance: 54.8
click at [197, 106] on label "Akmeņogles un dzelzs rūdu" at bounding box center [341, 99] width 295 height 13
drag, startPoint x: 238, startPoint y: 128, endPoint x: 198, endPoint y: 131, distance: 39.9
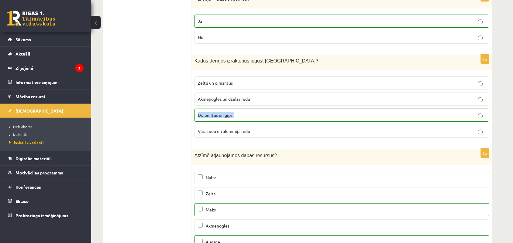
click at [198, 118] on p "Dolomītus un ģipsi" at bounding box center [342, 115] width 288 height 6
drag, startPoint x: 256, startPoint y: 145, endPoint x: 197, endPoint y: 152, distance: 60.0
click at [197, 138] on label "Vara rūdu un alumīnija rūdu" at bounding box center [341, 131] width 295 height 13
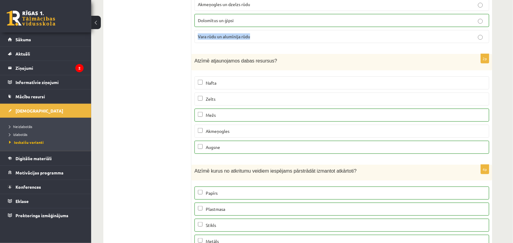
scroll to position [2810, 0]
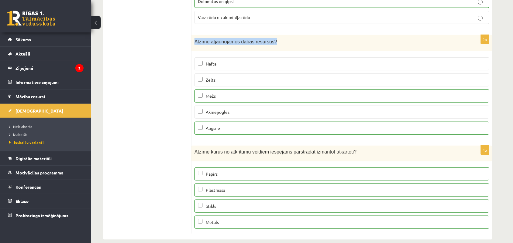
drag, startPoint x: 271, startPoint y: 57, endPoint x: 195, endPoint y: 59, distance: 76.3
click at [195, 45] on p "Atzīmē atjaunojamos dabas resursus?" at bounding box center [326, 41] width 264 height 7
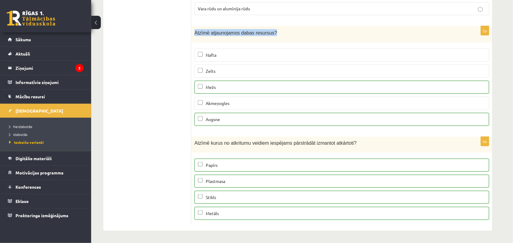
scroll to position [2835, 0]
drag, startPoint x: 222, startPoint y: 55, endPoint x: 207, endPoint y: 55, distance: 15.5
click at [207, 55] on p "Nafta" at bounding box center [342, 55] width 288 height 6
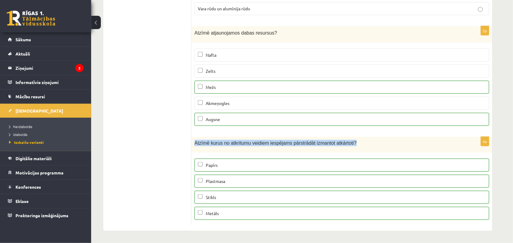
drag, startPoint x: 346, startPoint y: 141, endPoint x: 193, endPoint y: 142, distance: 152.5
click at [193, 142] on div "Atzīmē kurus no atkritumu veidiem iespējams pārstrādāt izmantot atkārtoti?" at bounding box center [341, 144] width 301 height 15
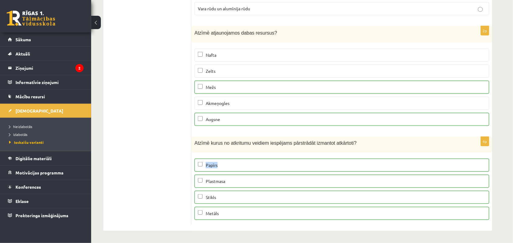
drag, startPoint x: 226, startPoint y: 164, endPoint x: 205, endPoint y: 163, distance: 21.3
click at [205, 163] on p "Papīrs" at bounding box center [342, 165] width 288 height 6
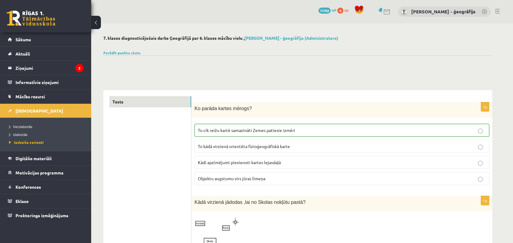
scroll to position [2835, 0]
